Goal: Contribute content: Contribute content

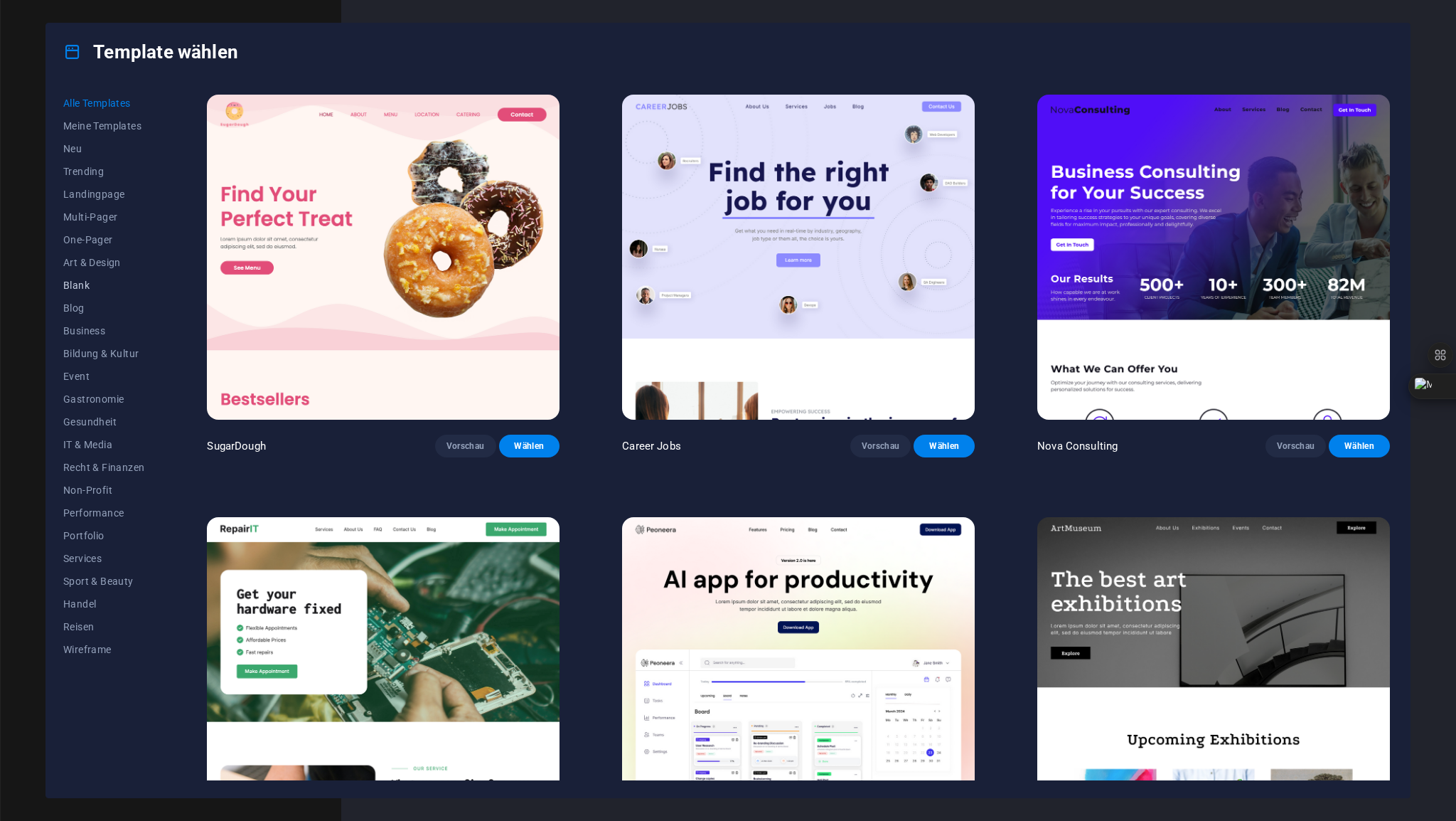
click at [85, 289] on span "Blank" at bounding box center [104, 285] width 81 height 12
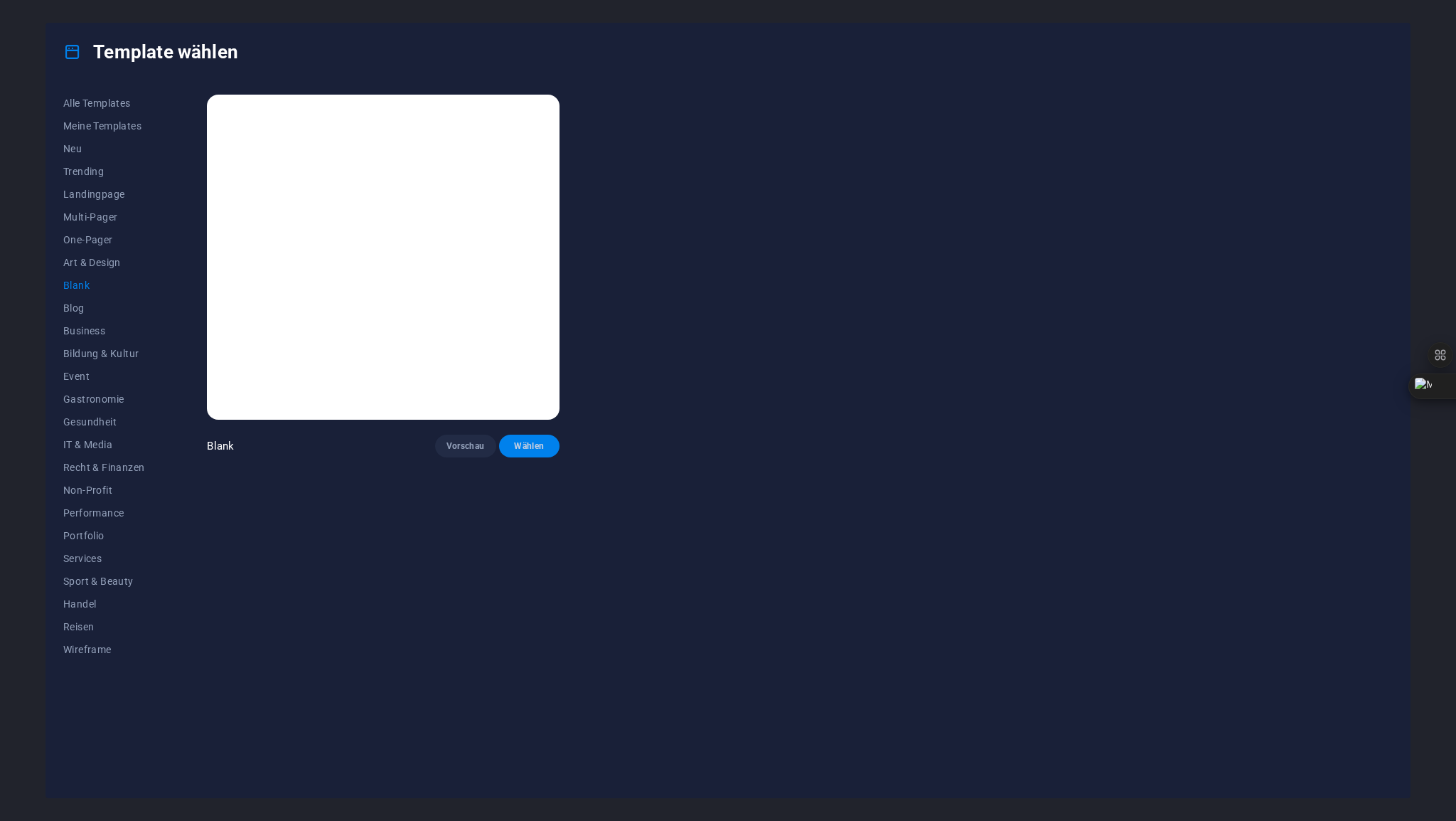
click at [540, 447] on span "Wählen" at bounding box center [529, 446] width 38 height 12
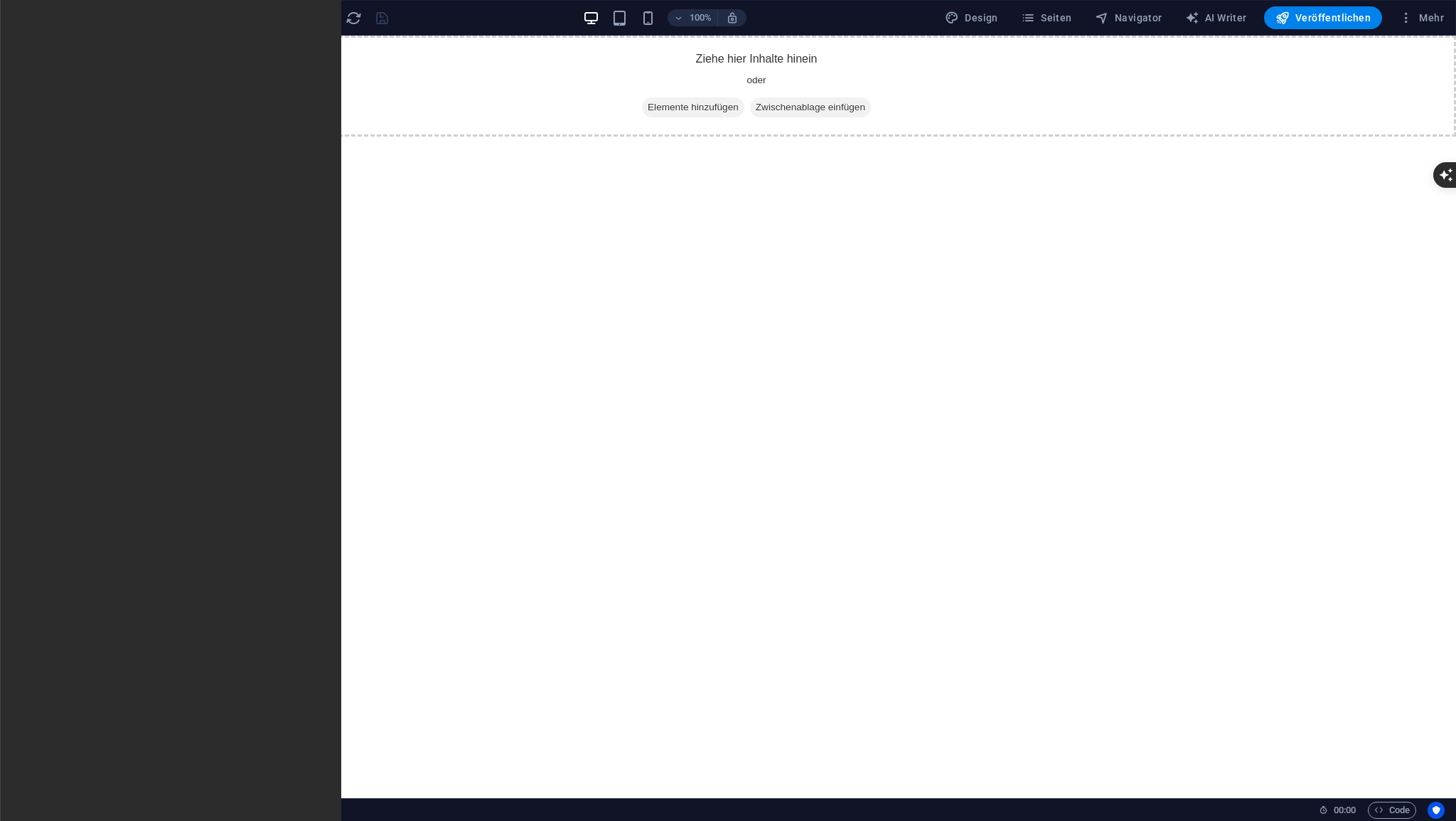
click at [42, 101] on span "Elemente" at bounding box center [29, 101] width 57 height 34
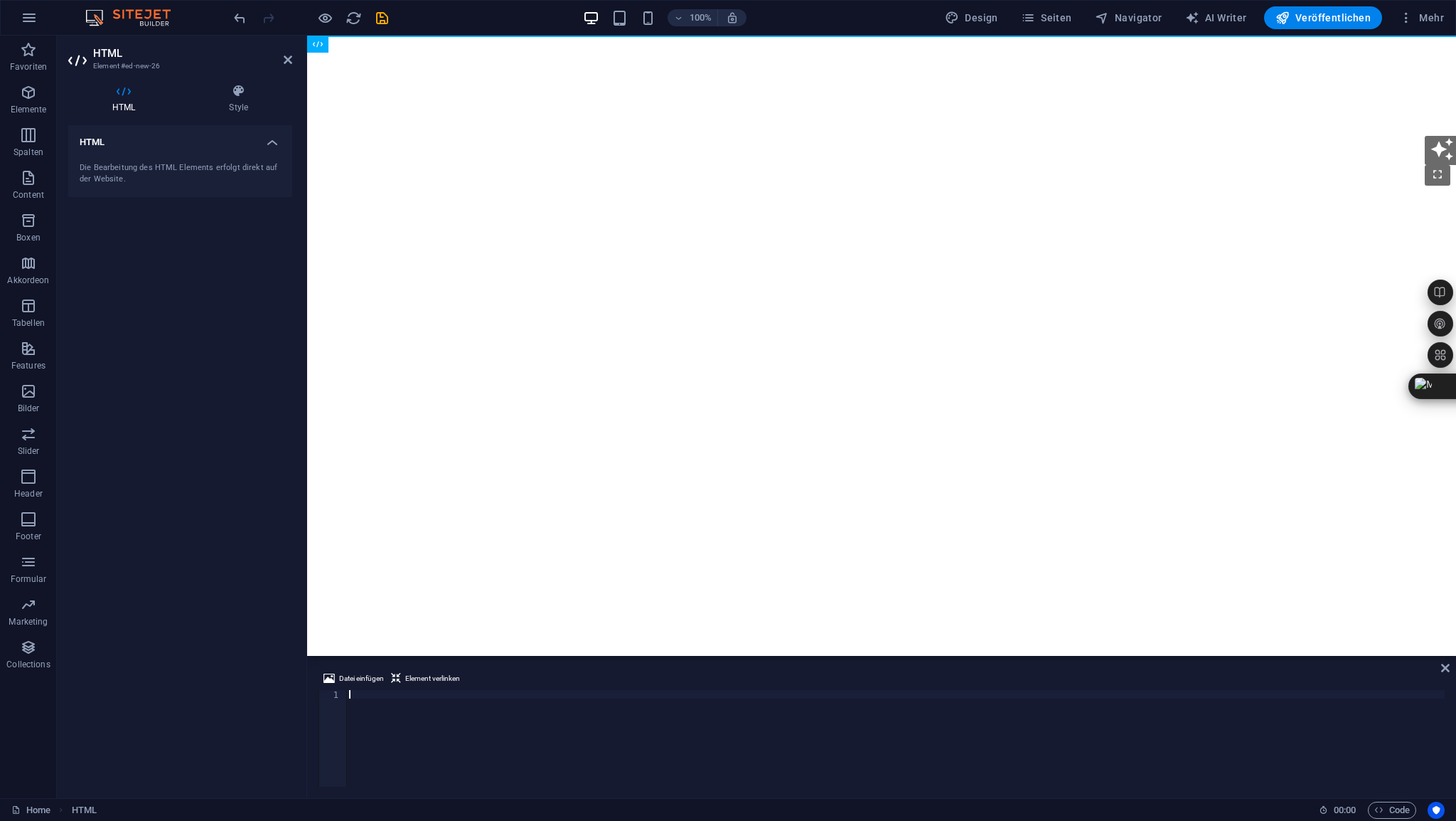
click at [362, 692] on div at bounding box center [895, 747] width 1098 height 114
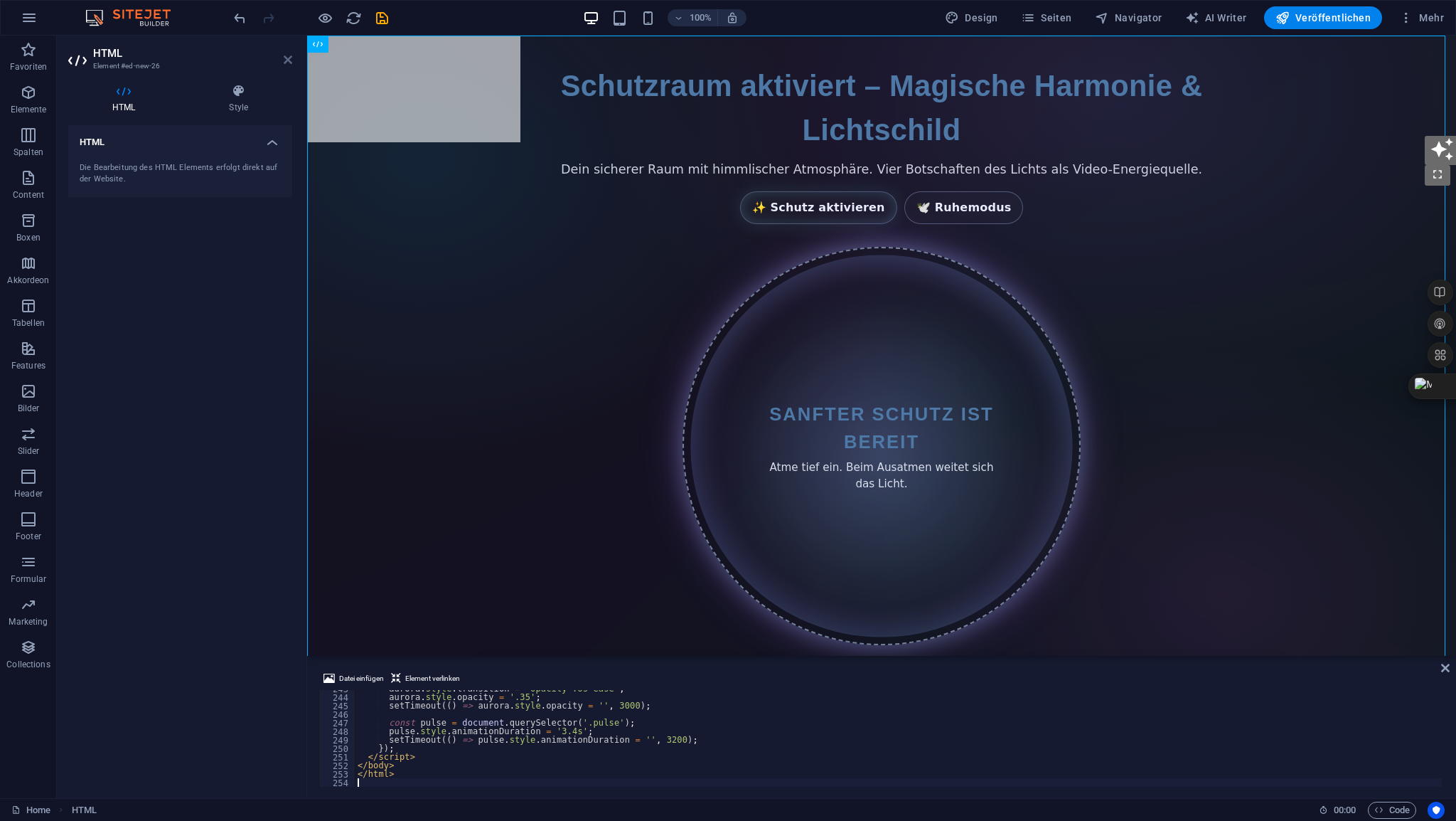
click at [290, 63] on icon at bounding box center [288, 59] width 9 height 12
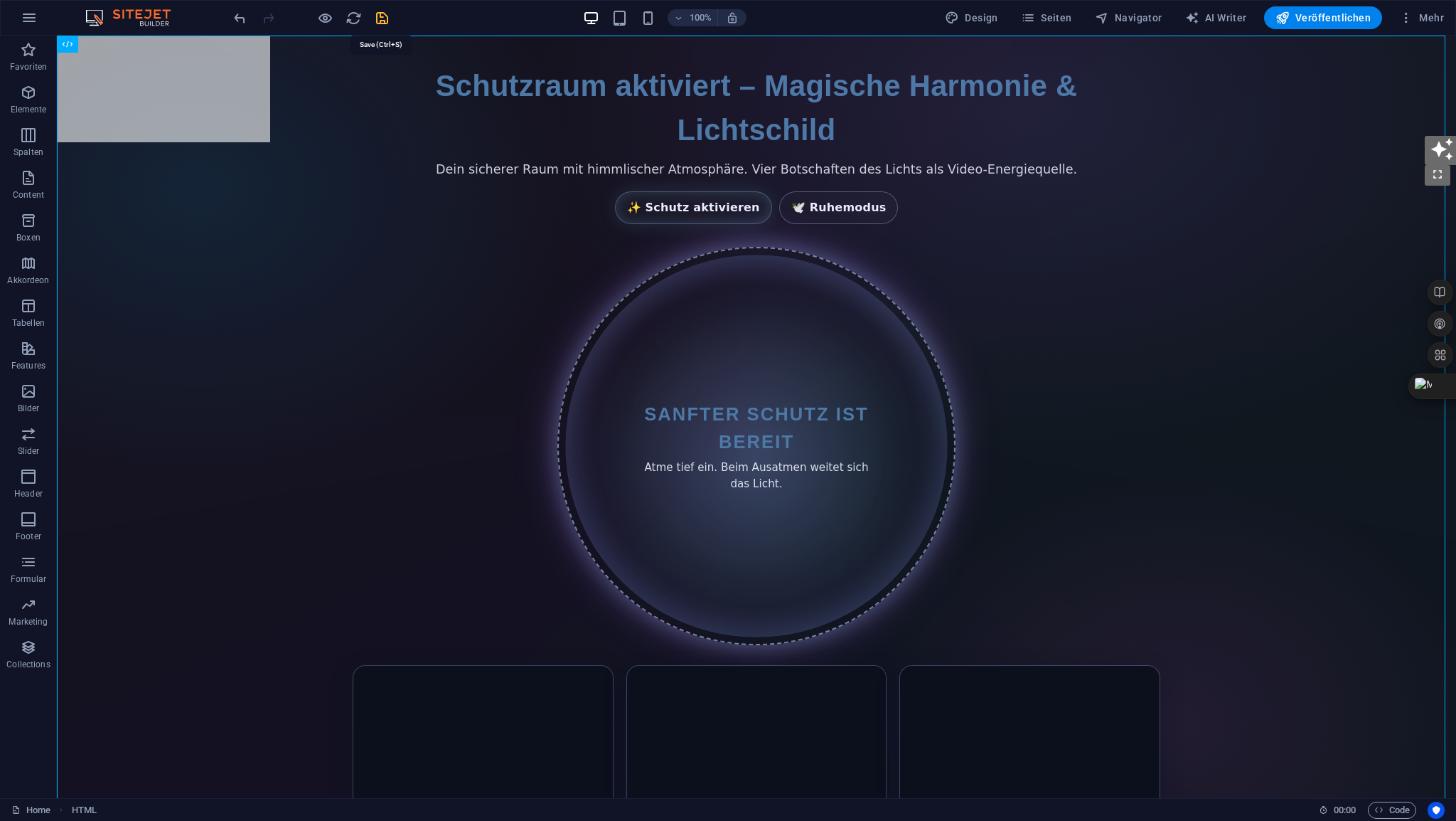
click at [382, 21] on icon "save" at bounding box center [382, 18] width 16 height 16
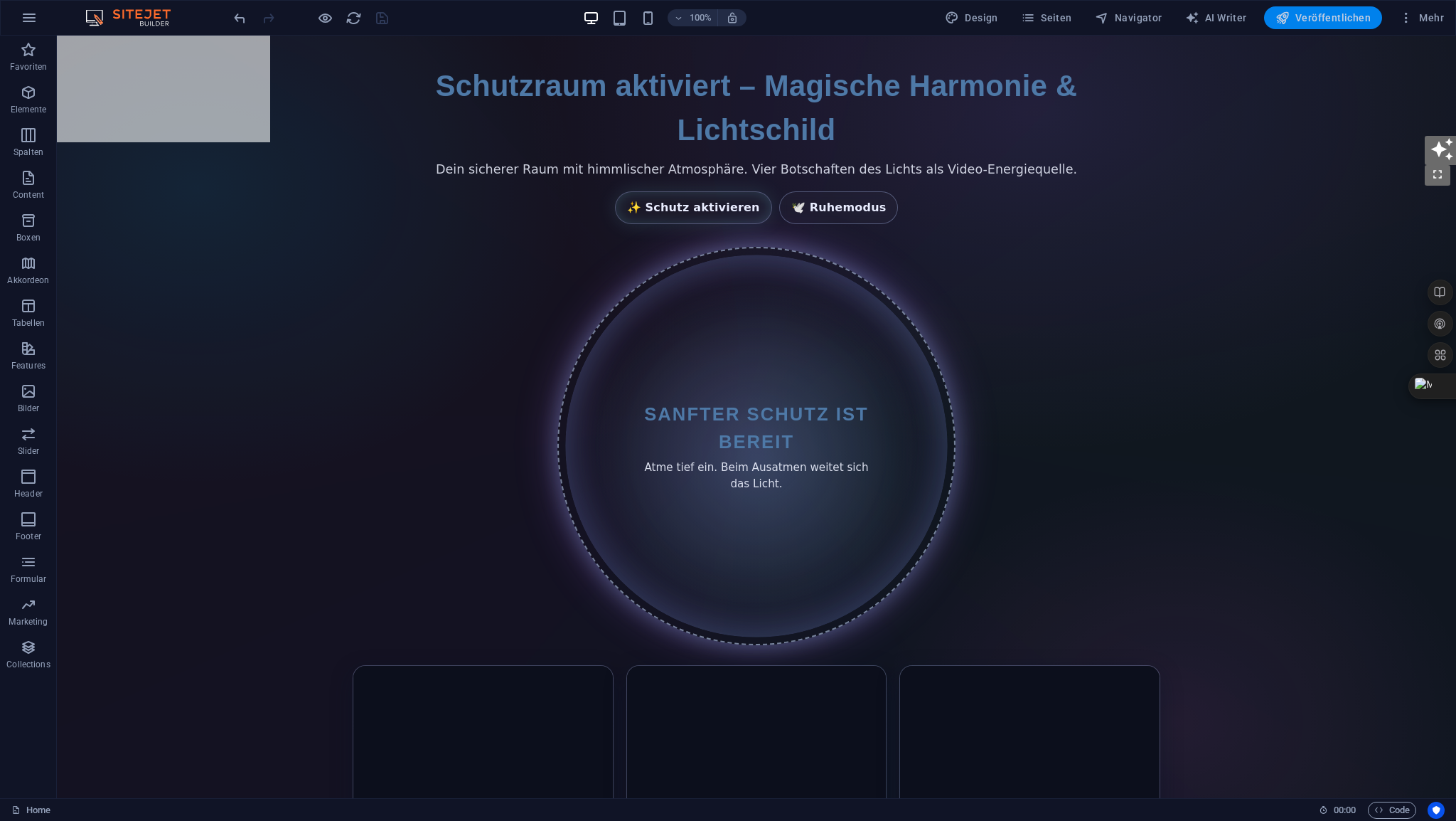
click at [1312, 21] on span "Veröffentlichen" at bounding box center [1323, 18] width 95 height 14
